Goal: Find contact information: Find contact information

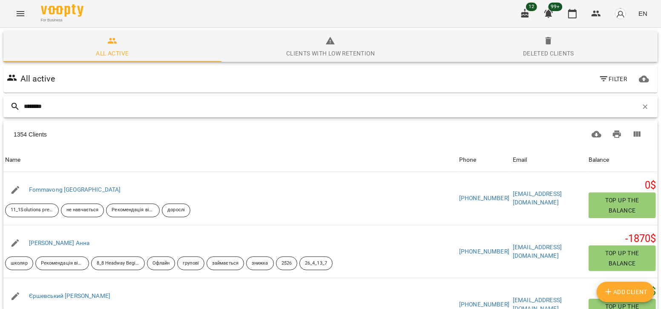
type input "*********"
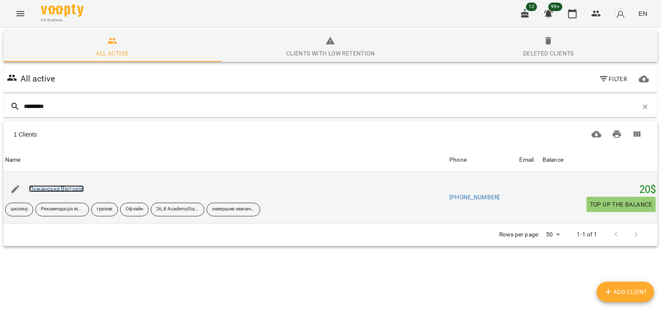
click at [80, 186] on link "Лужанська Вікторія" at bounding box center [56, 188] width 55 height 7
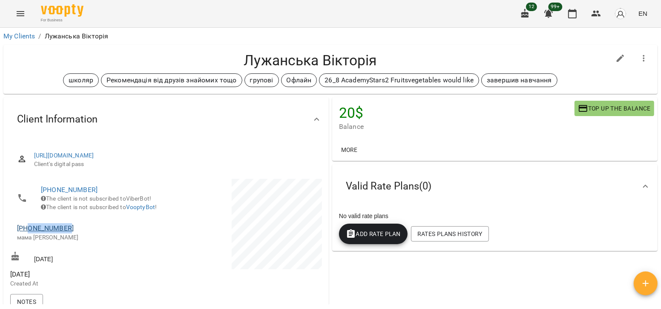
drag, startPoint x: 69, startPoint y: 242, endPoint x: 29, endPoint y: 237, distance: 40.3
click at [29, 233] on span "[PHONE_NUMBER]" at bounding box center [87, 228] width 141 height 10
copy link "0979379096"
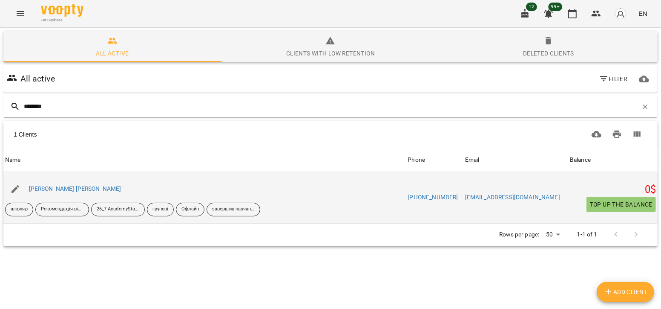
type input "********"
click at [47, 183] on div "[PERSON_NAME] [PERSON_NAME]" at bounding box center [75, 189] width 96 height 12
click at [47, 185] on link "[PERSON_NAME] [PERSON_NAME]" at bounding box center [75, 188] width 92 height 7
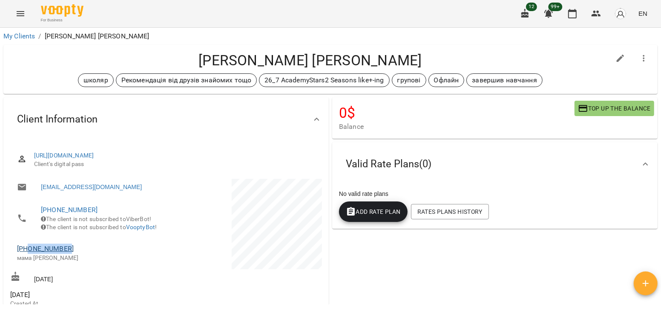
drag, startPoint x: 70, startPoint y: 260, endPoint x: 28, endPoint y: 260, distance: 42.6
click at [28, 254] on span "[PHONE_NUMBER]" at bounding box center [87, 248] width 141 height 10
copy link "0967140521"
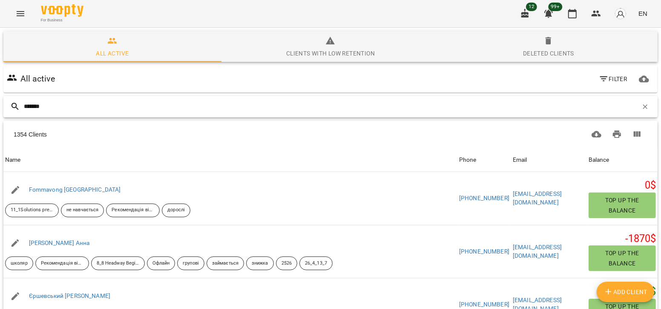
type input "********"
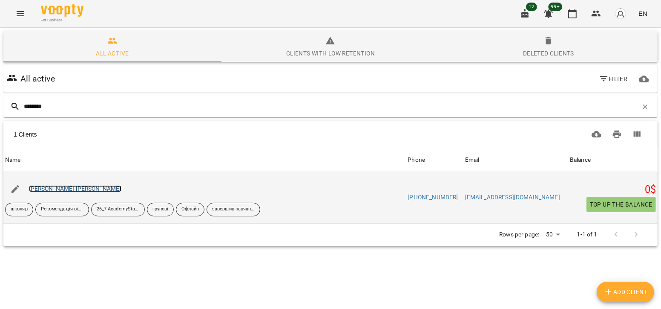
click at [59, 187] on link "[PERSON_NAME] [PERSON_NAME]" at bounding box center [75, 188] width 92 height 7
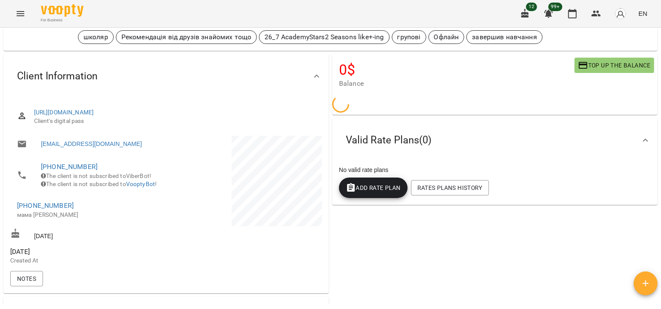
scroll to position [44, 0]
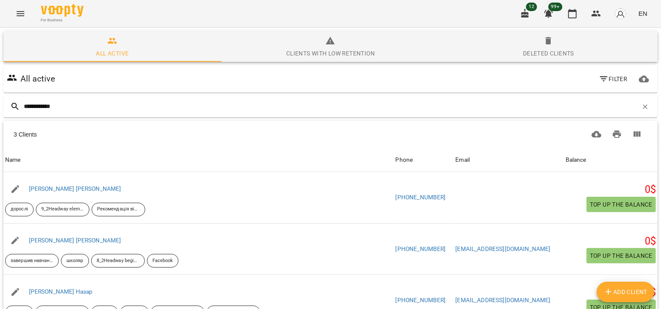
scroll to position [16, 0]
type input "**********"
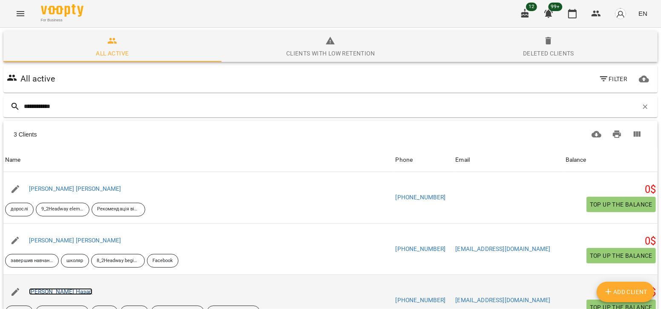
click at [80, 288] on link "[PERSON_NAME] Назар" at bounding box center [61, 291] width 64 height 7
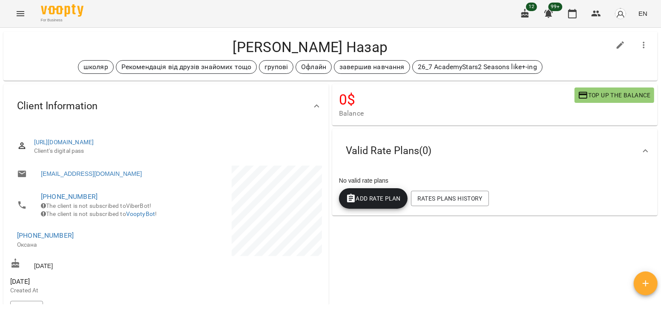
scroll to position [19, 0]
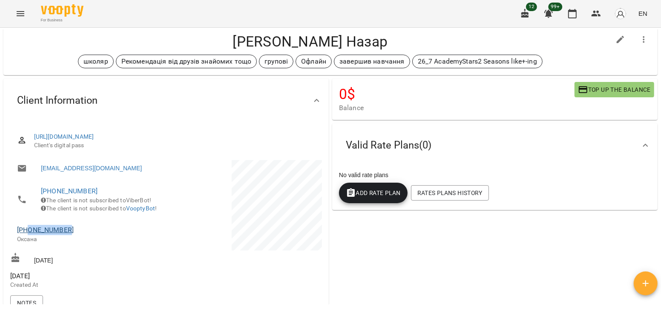
drag, startPoint x: 72, startPoint y: 241, endPoint x: 29, endPoint y: 237, distance: 43.6
click at [29, 235] on span "[PHONE_NUMBER]" at bounding box center [87, 230] width 141 height 10
copy link "0669210960"
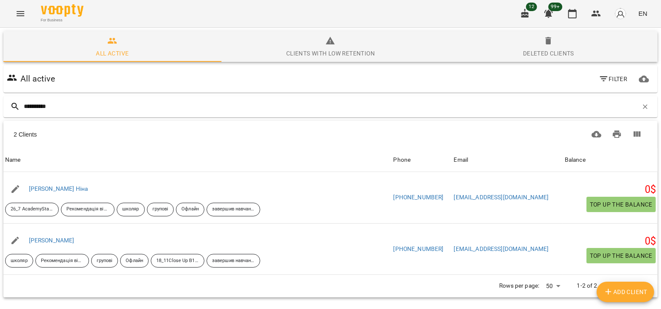
type input "**********"
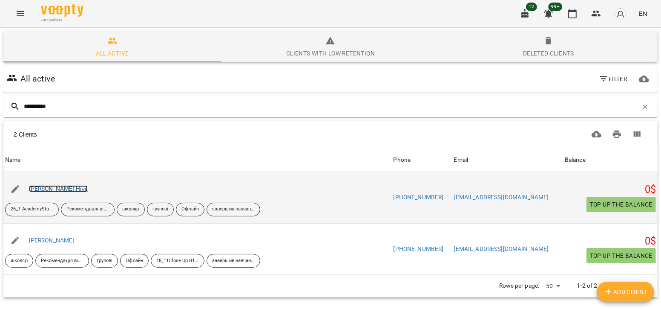
click at [54, 189] on link "[PERSON_NAME] Ніна" at bounding box center [58, 188] width 59 height 7
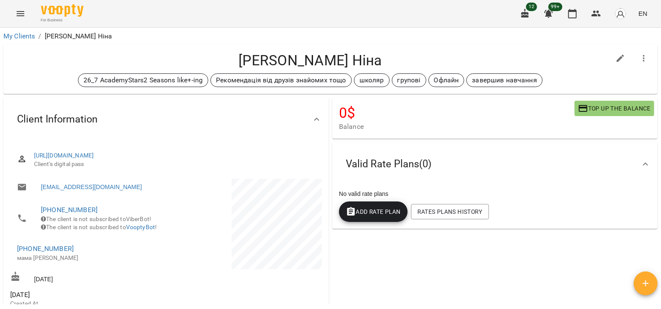
scroll to position [71, 0]
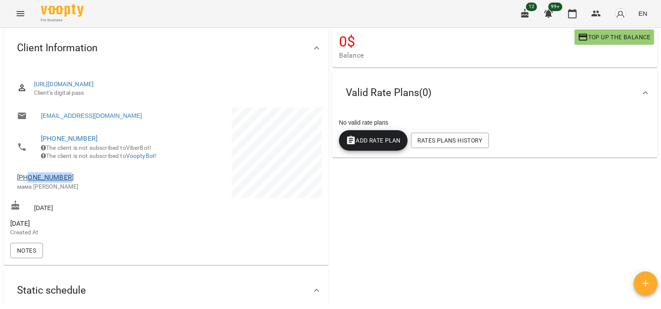
drag, startPoint x: 69, startPoint y: 187, endPoint x: 27, endPoint y: 190, distance: 42.3
click at [27, 182] on span "[PHONE_NUMBER]" at bounding box center [87, 177] width 141 height 10
copy link "0680464266"
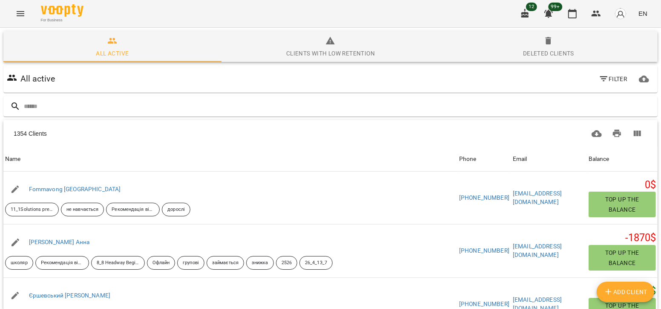
type input "*"
type input "*******"
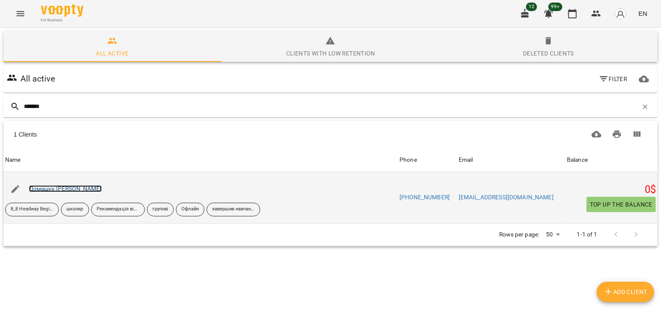
click at [70, 185] on link "Домащук [PERSON_NAME]" at bounding box center [65, 188] width 73 height 7
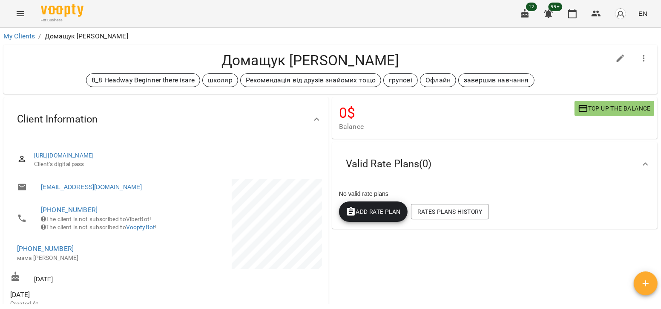
scroll to position [31, 0]
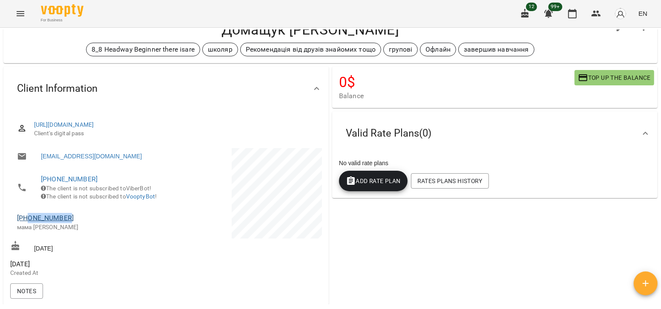
drag, startPoint x: 72, startPoint y: 227, endPoint x: 29, endPoint y: 231, distance: 42.8
click at [29, 223] on span "[PHONE_NUMBER]" at bounding box center [87, 218] width 141 height 10
copy link "0687358244"
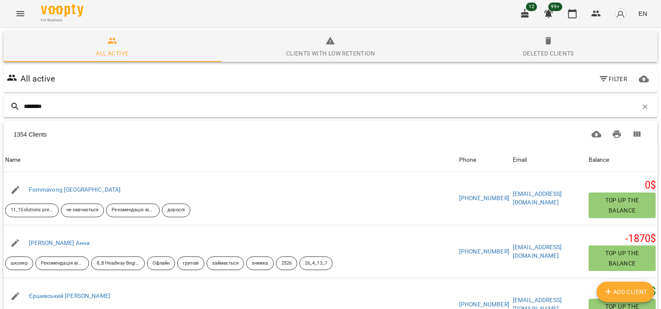
type input "*********"
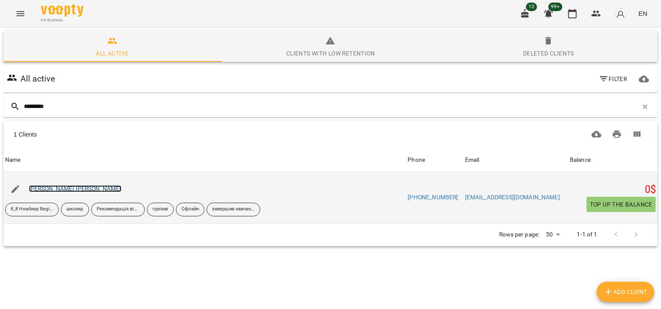
click at [49, 189] on link "[PERSON_NAME] [PERSON_NAME]" at bounding box center [75, 188] width 92 height 7
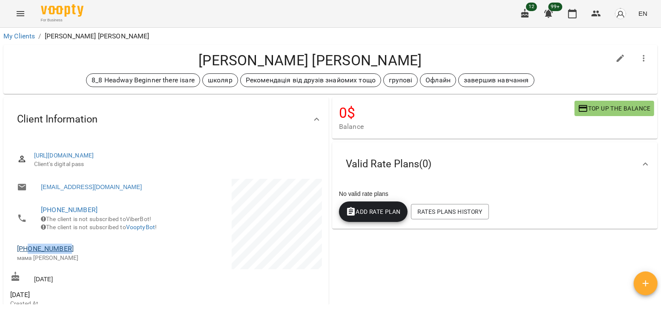
drag, startPoint x: 70, startPoint y: 258, endPoint x: 29, endPoint y: 259, distance: 40.9
click at [29, 254] on span "[PHONE_NUMBER]" at bounding box center [87, 248] width 141 height 10
copy link "0978701169"
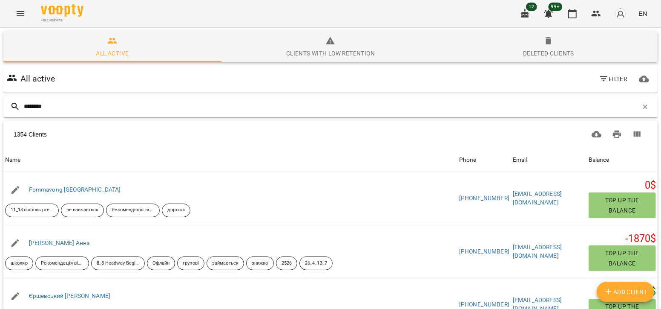
type input "*********"
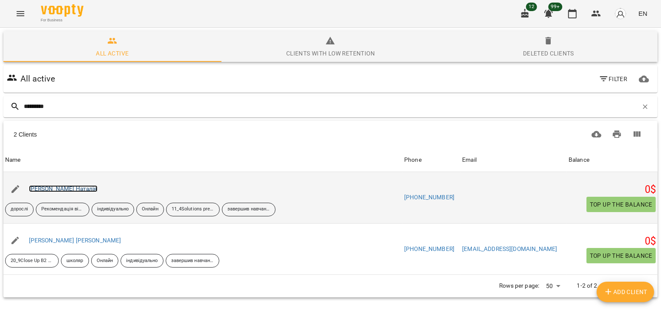
click at [58, 188] on link "[PERSON_NAME] Наталія" at bounding box center [63, 188] width 69 height 7
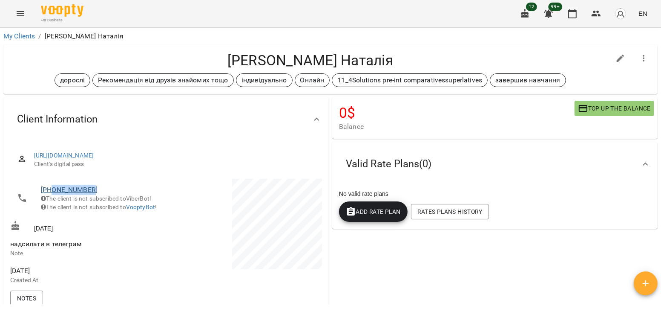
drag, startPoint x: 101, startPoint y: 188, endPoint x: 51, endPoint y: 188, distance: 50.3
click at [51, 188] on span "[PHONE_NUMBER]" at bounding box center [99, 190] width 117 height 10
copy link "0673280485"
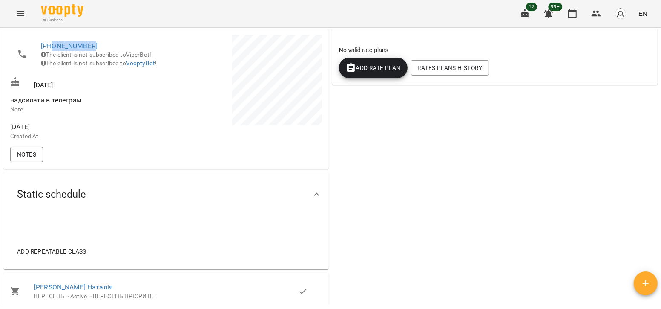
scroll to position [144, 0]
click at [173, 52] on p at bounding box center [245, 80] width 154 height 93
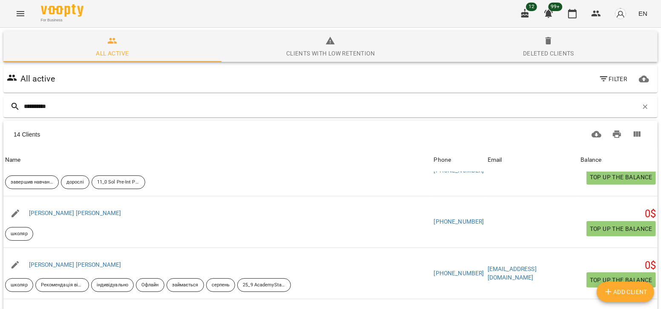
scroll to position [453, 0]
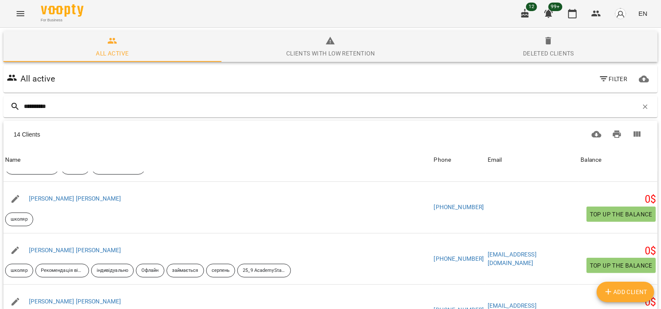
type input "**********"
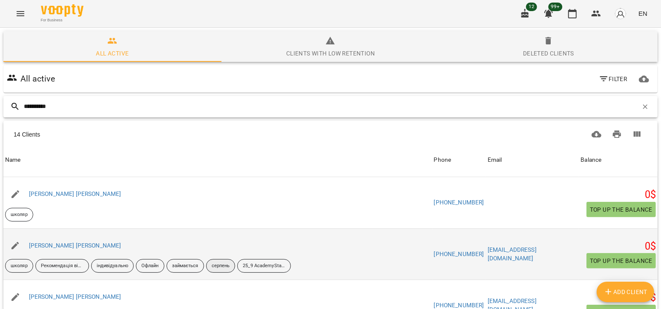
scroll to position [456, 0]
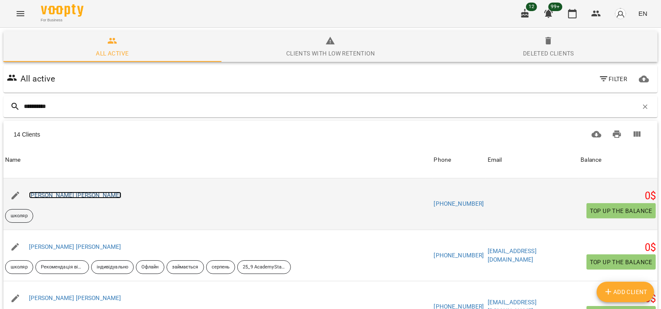
click at [69, 191] on link "[PERSON_NAME] [PERSON_NAME]" at bounding box center [75, 194] width 92 height 7
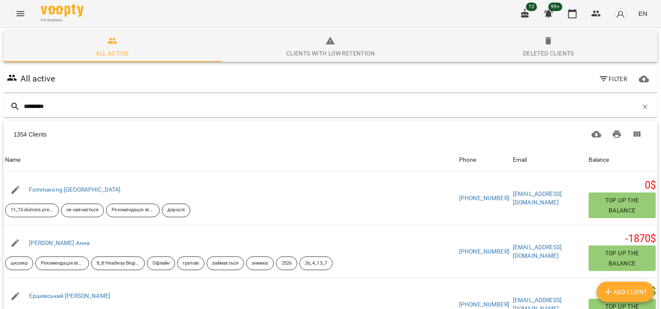
type input "**********"
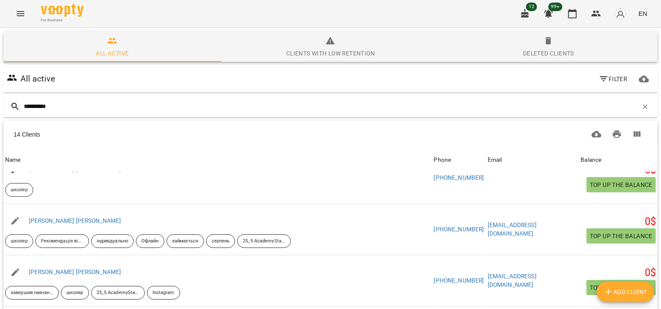
scroll to position [485, 0]
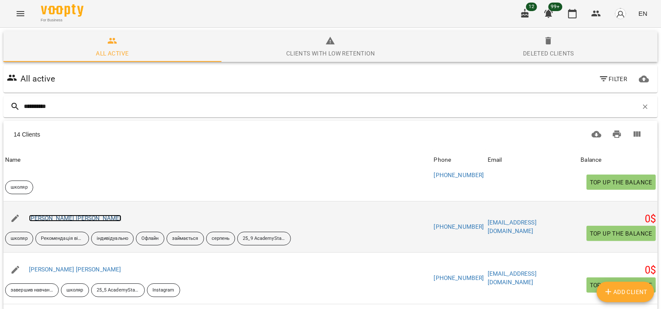
click at [54, 218] on link "[PERSON_NAME] [PERSON_NAME]" at bounding box center [75, 217] width 92 height 7
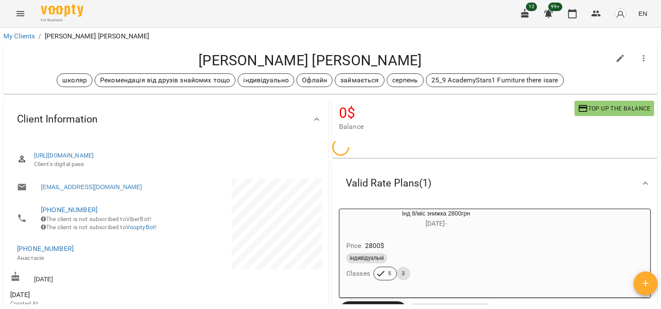
scroll to position [18, 0]
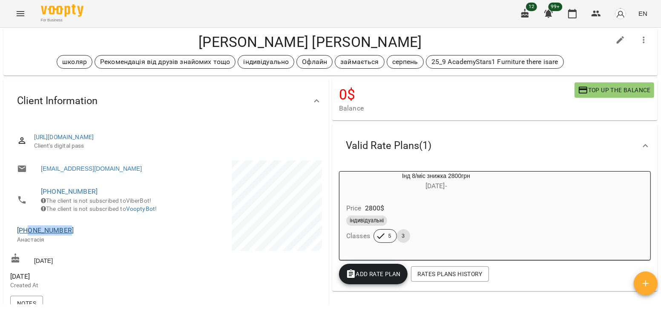
drag, startPoint x: 74, startPoint y: 242, endPoint x: 28, endPoint y: 240, distance: 45.7
click at [28, 235] on span "[PHONE_NUMBER]" at bounding box center [87, 230] width 141 height 10
copy link "0987780264"
